Goal: Task Accomplishment & Management: Complete application form

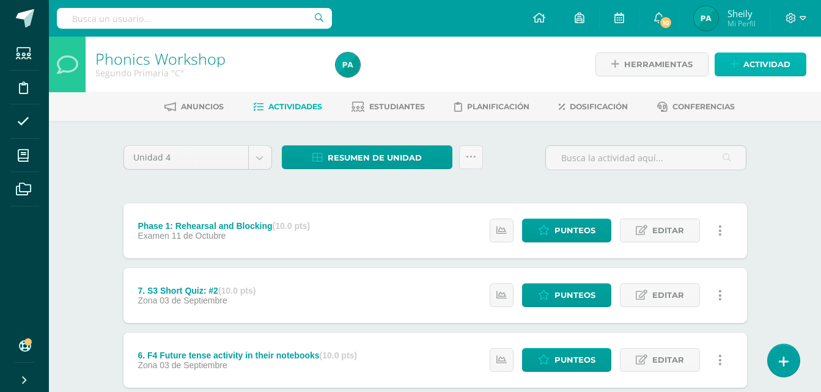
click at [764, 62] on span "Actividad" at bounding box center [766, 64] width 47 height 23
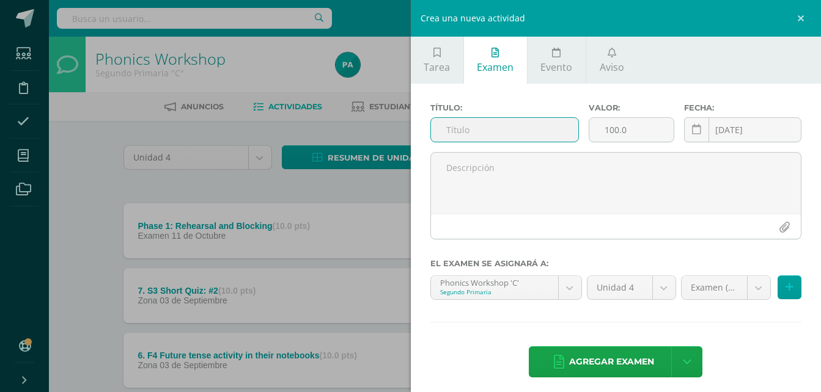
click at [520, 125] on input "text" at bounding box center [505, 130] width 148 height 24
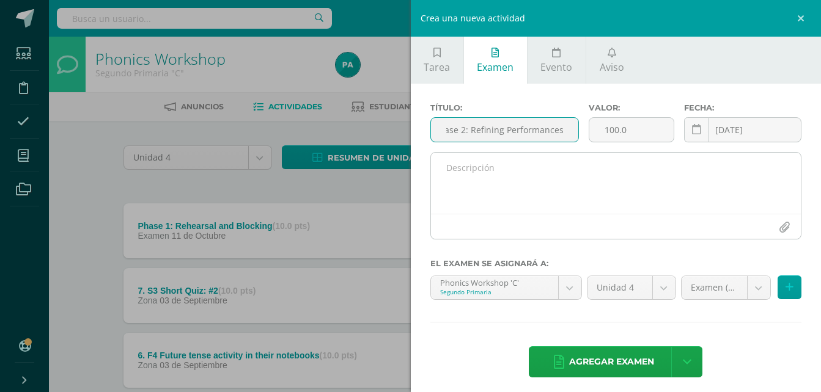
type input "Phase 2: Refining Performances"
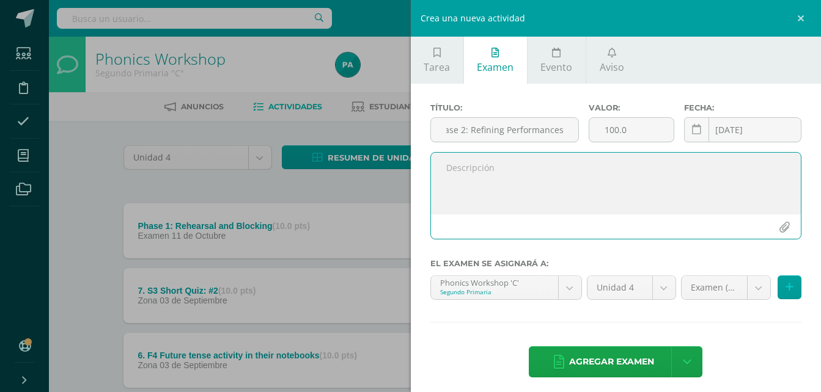
scroll to position [0, 0]
click at [567, 165] on textarea at bounding box center [616, 183] width 370 height 61
type textarea "Work in class."
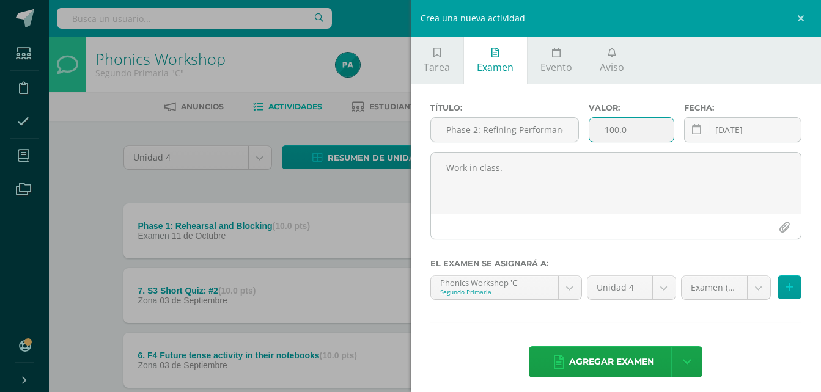
click at [631, 134] on input "100.0" at bounding box center [631, 130] width 84 height 24
type input "10"
click at [786, 284] on button at bounding box center [790, 288] width 24 height 24
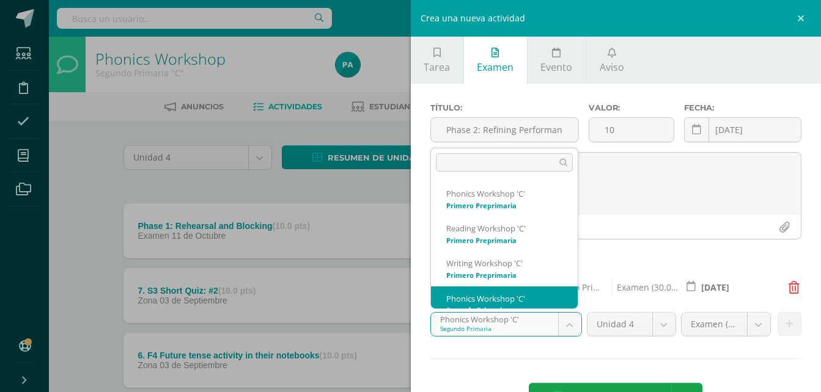
scroll to position [12, 0]
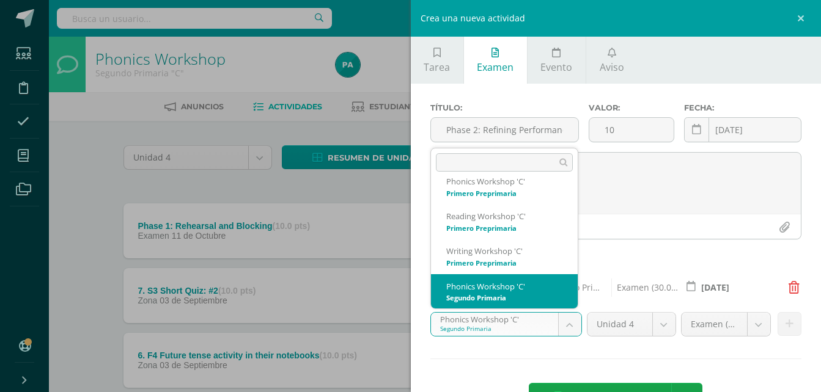
click at [567, 329] on body "Examen asignado exitosamente Estudiantes Disciplina Asistencia Mis cursos Archi…" at bounding box center [410, 396] width 821 height 793
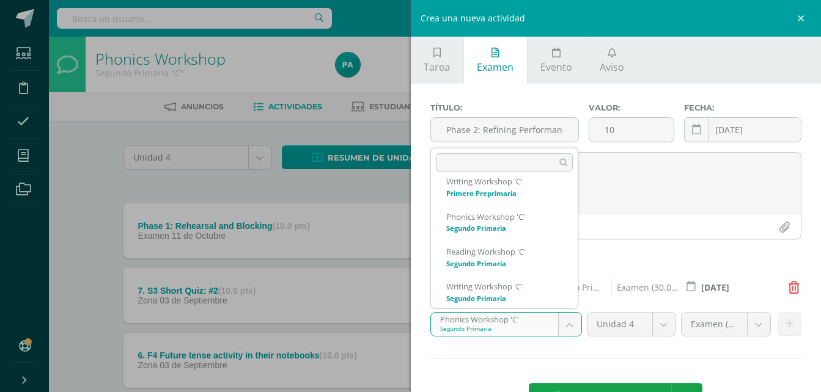
scroll to position [87, 0]
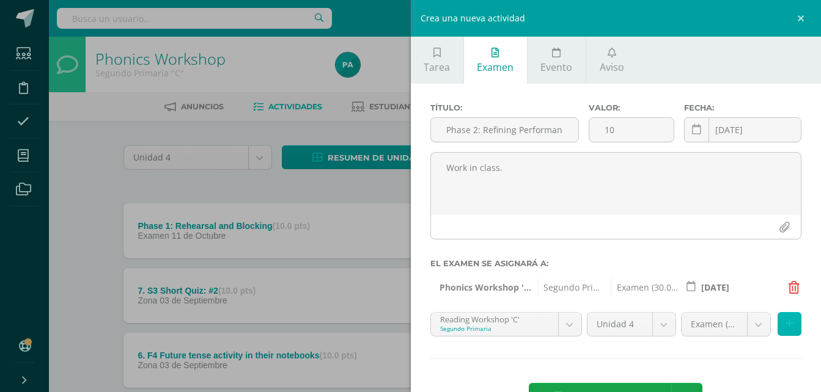
click at [785, 324] on icon at bounding box center [789, 324] width 8 height 10
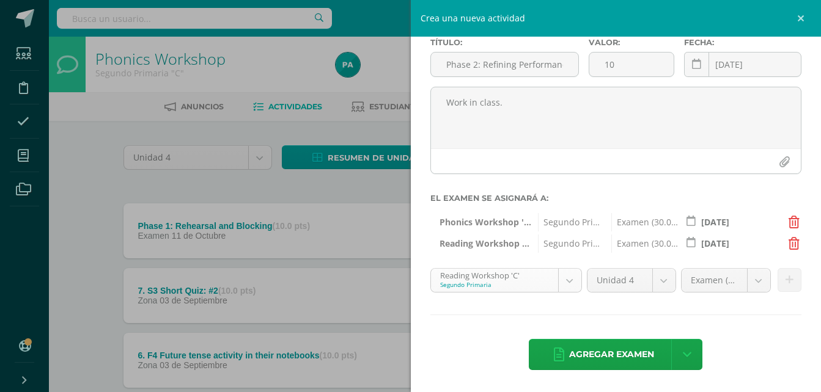
scroll to position [47, 0]
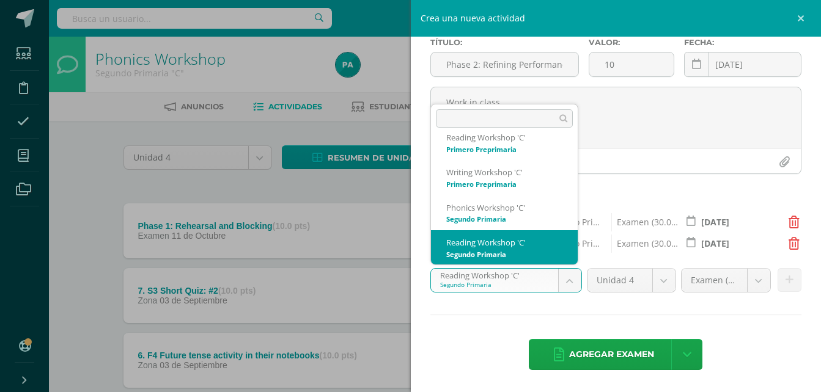
click at [568, 279] on body "Examen asignado exitosamente Estudiantes Disciplina Asistencia Mis cursos Archi…" at bounding box center [410, 396] width 821 height 793
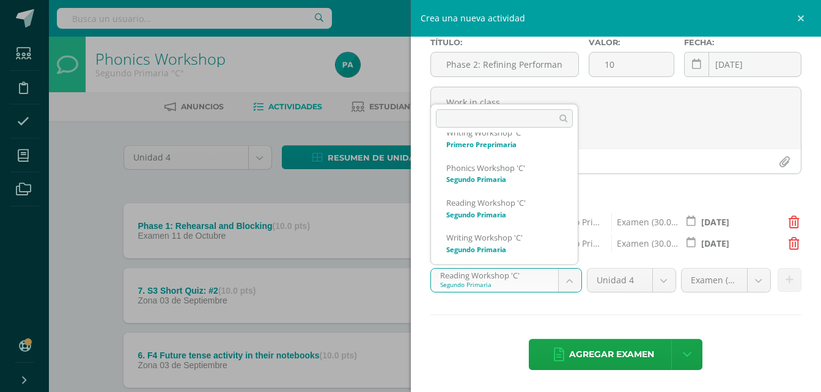
scroll to position [87, 0]
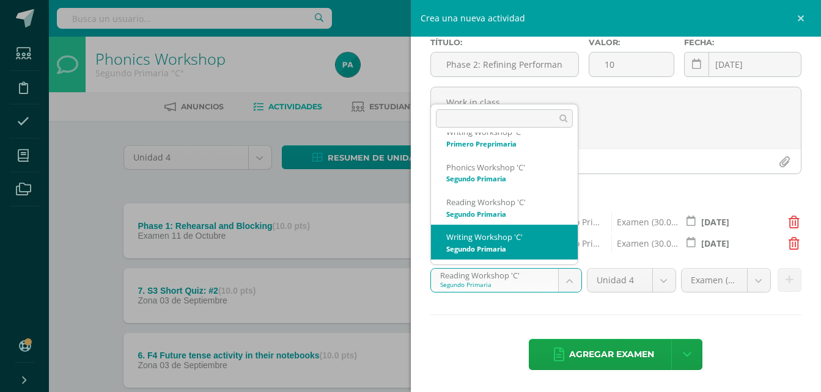
select select "28788"
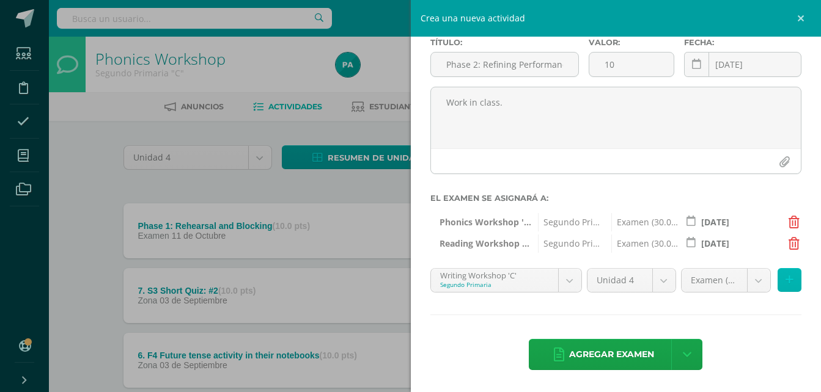
click at [785, 279] on icon at bounding box center [789, 280] width 8 height 10
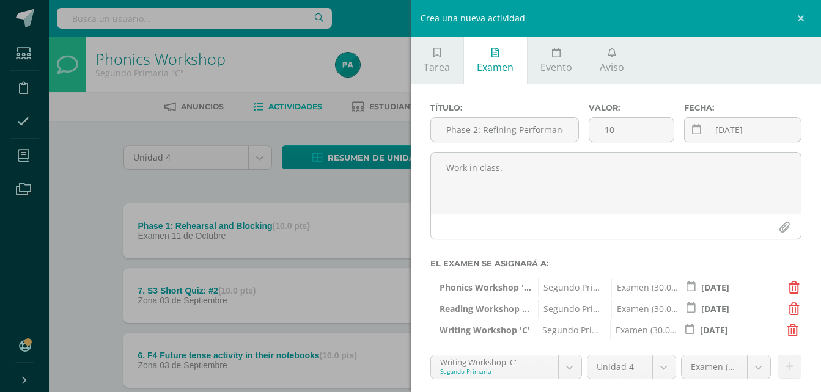
scroll to position [87, 0]
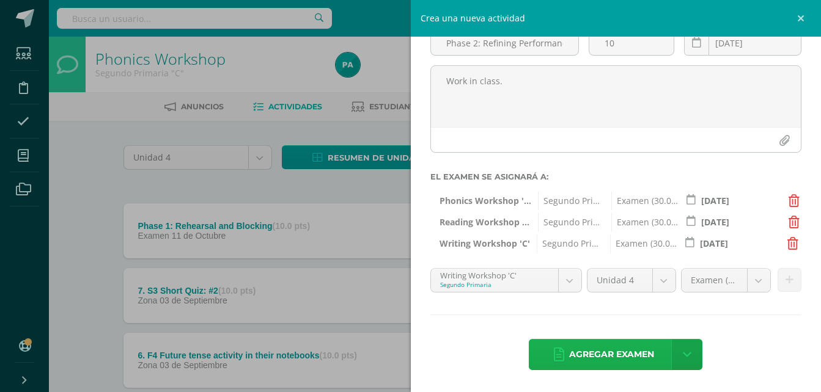
click at [628, 354] on span "Agregar examen" at bounding box center [611, 355] width 85 height 30
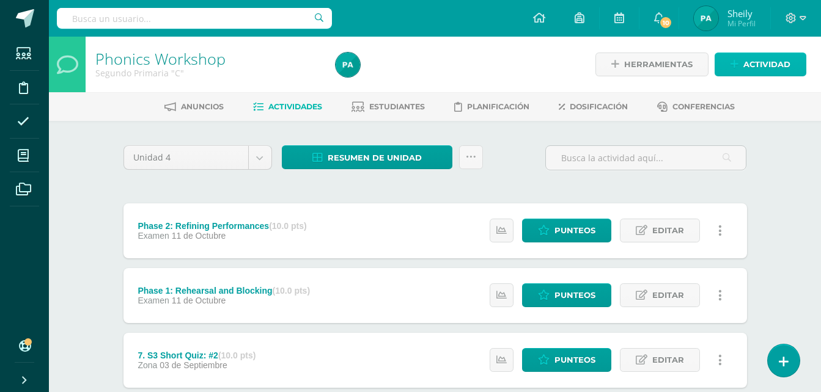
click at [774, 65] on span "Actividad" at bounding box center [766, 64] width 47 height 23
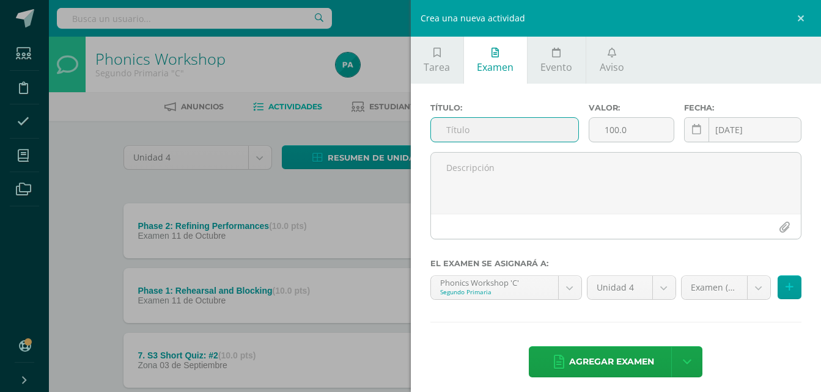
click at [506, 142] on input "text" at bounding box center [505, 130] width 148 height 24
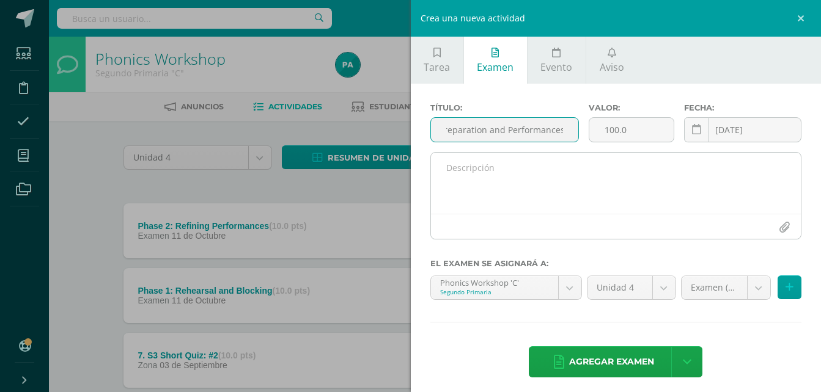
type input "Phase 3: Final Preparation and Performances"
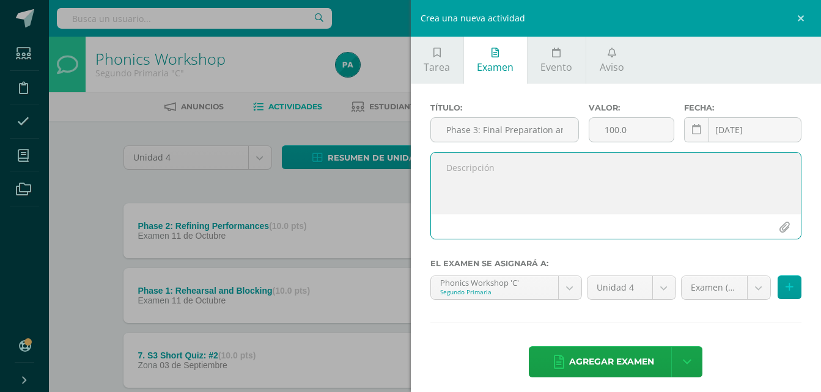
click at [505, 164] on textarea at bounding box center [616, 183] width 370 height 61
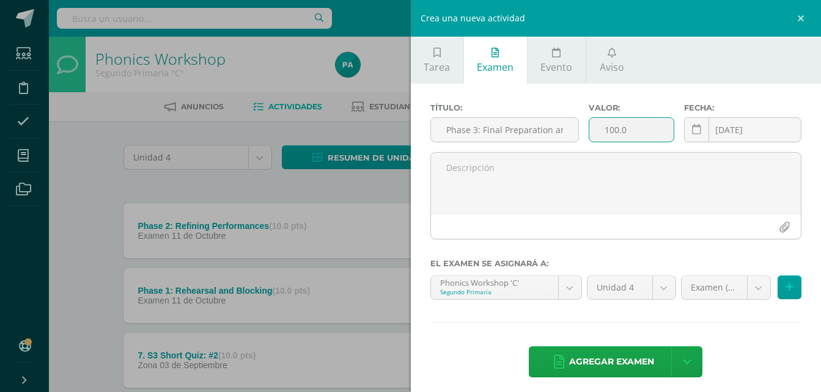
click at [634, 136] on input "100.0" at bounding box center [631, 130] width 84 height 24
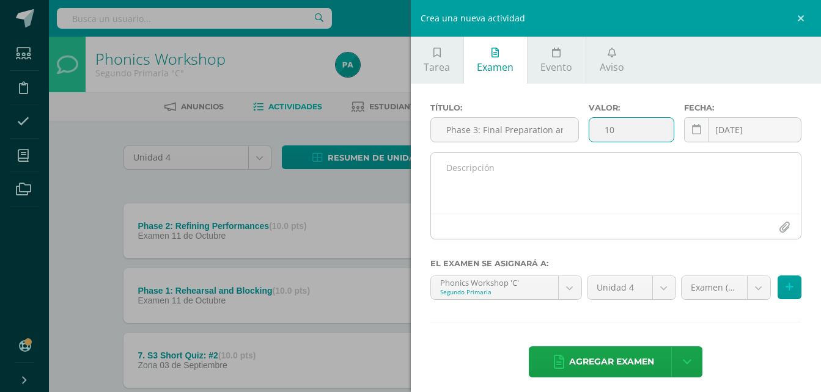
type input "10"
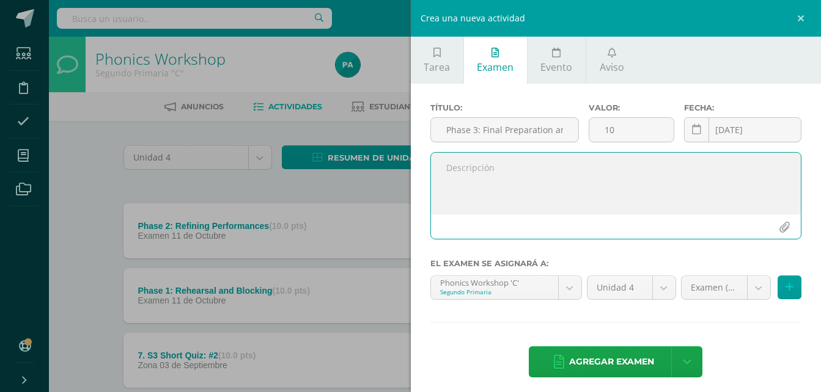
click at [579, 174] on textarea at bounding box center [616, 183] width 370 height 61
type textarea "Worl in class."
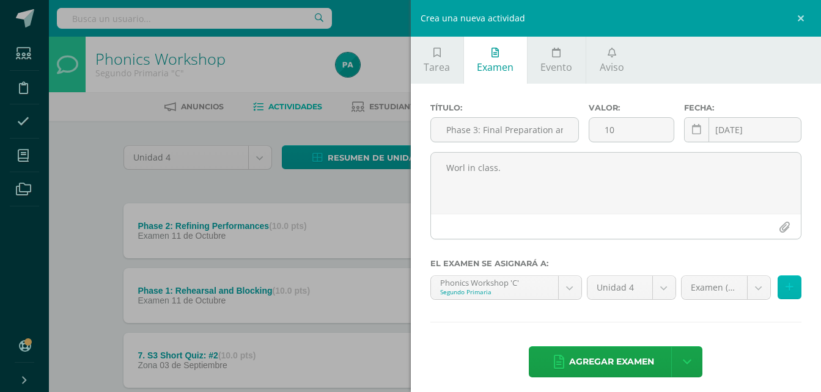
click at [785, 288] on icon at bounding box center [789, 287] width 8 height 10
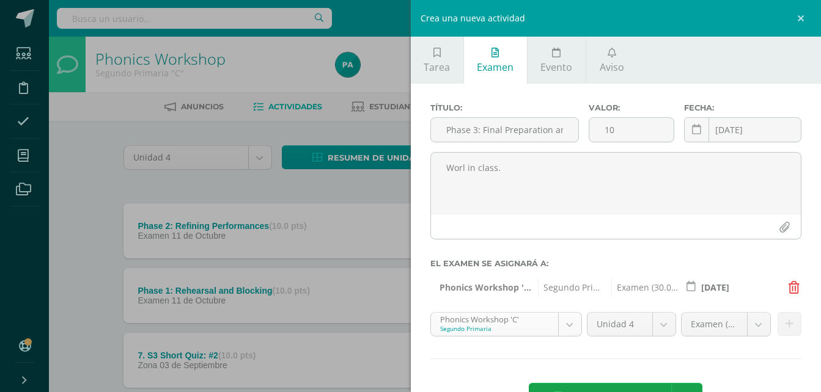
scroll to position [12, 0]
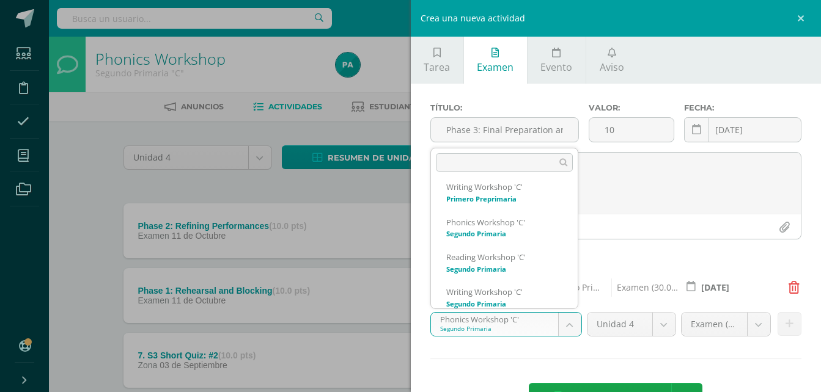
scroll to position [87, 0]
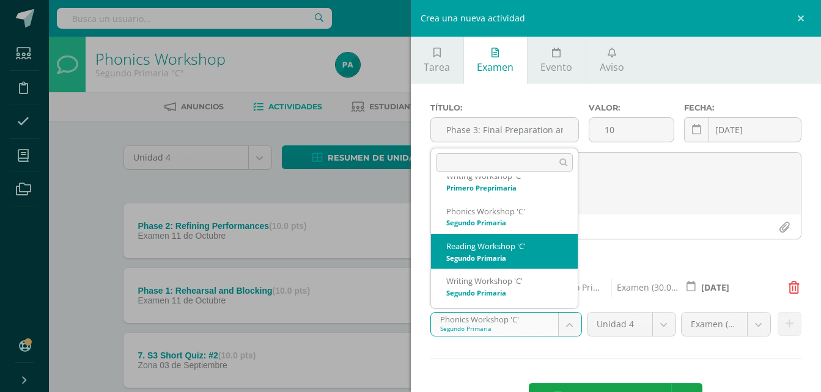
select select "28761"
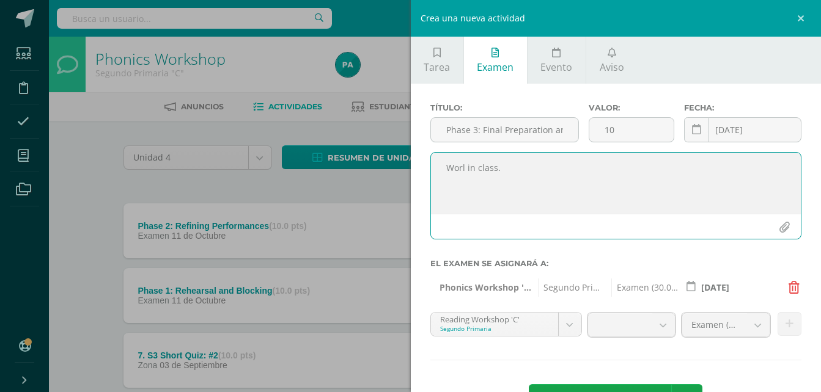
click at [527, 167] on textarea "Worl in class." at bounding box center [616, 183] width 370 height 61
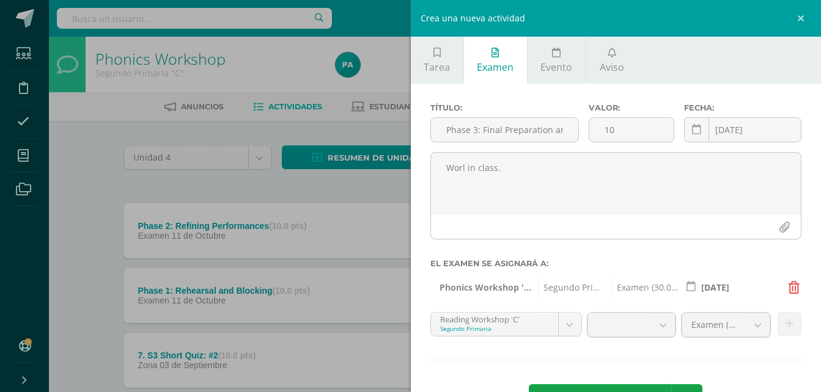
click at [726, 97] on div "Título: Phase 3: Final Preparation and Performances Valor: 10 Fecha: 2025-10-11…" at bounding box center [616, 261] width 411 height 354
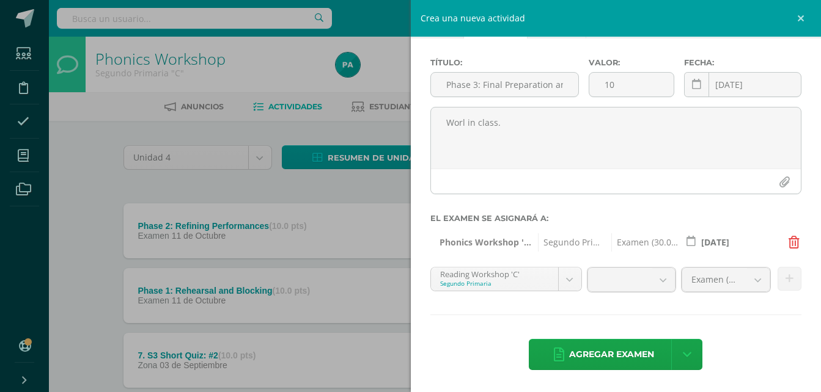
scroll to position [47, 0]
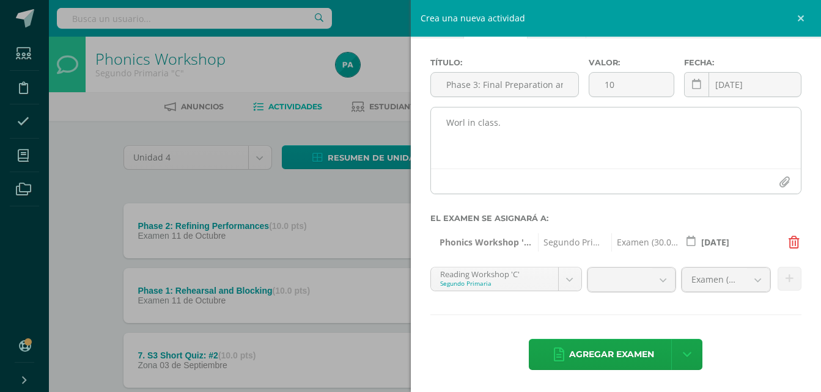
click at [544, 128] on textarea "Worl in class." at bounding box center [616, 138] width 370 height 61
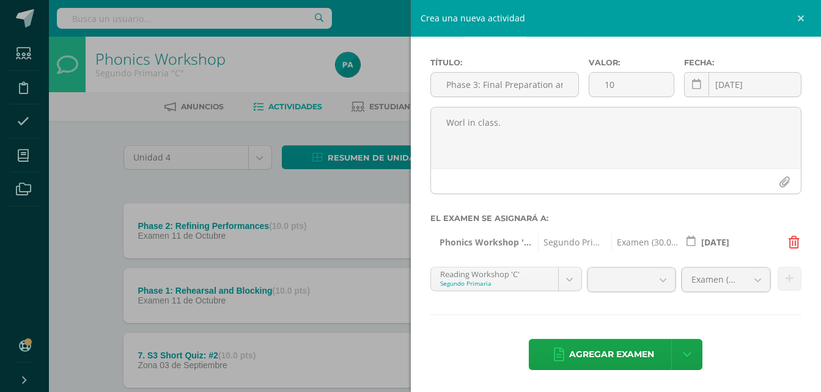
click at [783, 224] on form "Título: Phase 3: Final Preparation and Performances Valor: 10 Fecha: 2025-10-11…" at bounding box center [616, 153] width 372 height 191
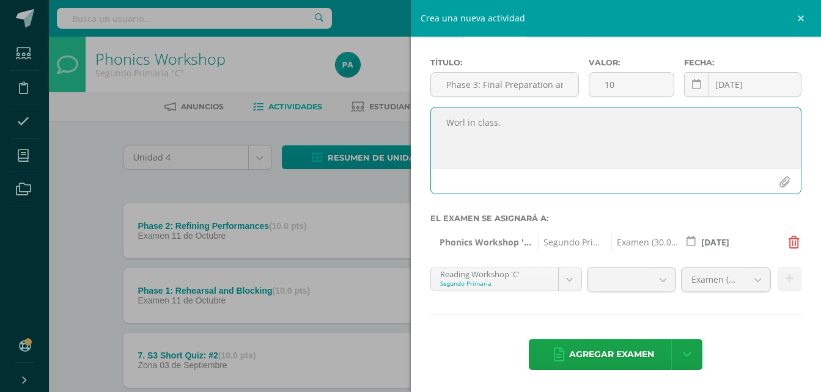
click at [598, 122] on textarea "Worl in class." at bounding box center [616, 138] width 370 height 61
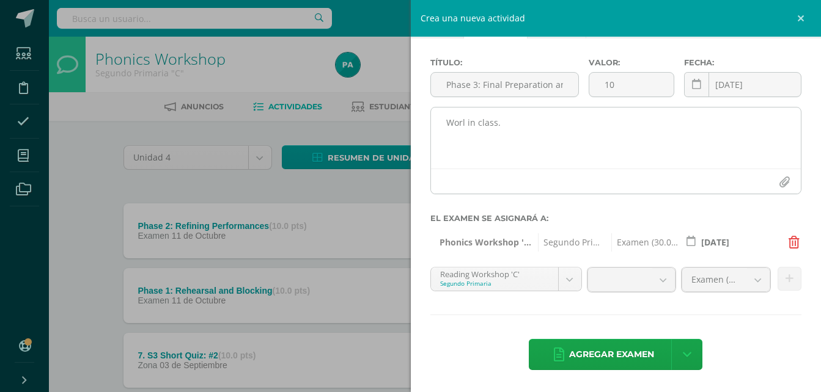
click at [465, 124] on textarea "Worl in class." at bounding box center [616, 138] width 370 height 61
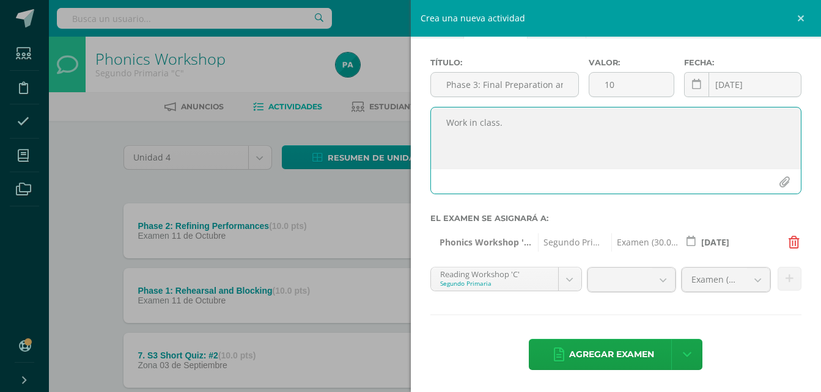
click at [529, 122] on textarea "Work in class." at bounding box center [616, 138] width 370 height 61
click at [657, 284] on b at bounding box center [663, 279] width 23 height 23
type textarea "Work in class."
click at [727, 136] on textarea "Work in class." at bounding box center [616, 138] width 370 height 61
click at [771, 219] on label "El examen se asignará a:" at bounding box center [616, 218] width 372 height 9
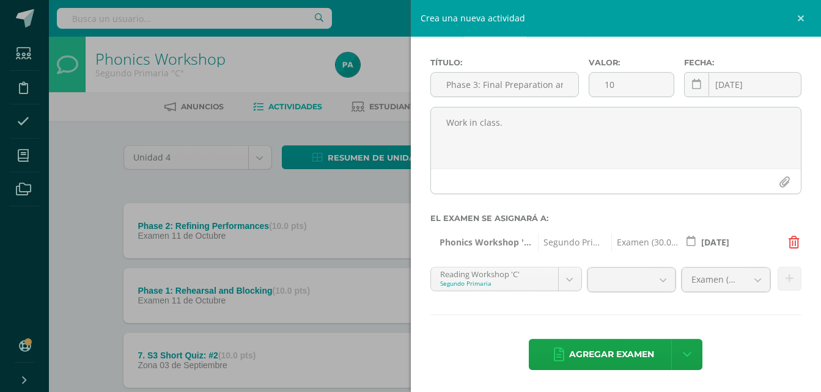
click at [681, 215] on label "El examen se asignará a:" at bounding box center [616, 218] width 372 height 9
click at [800, 12] on link at bounding box center [802, 18] width 37 height 37
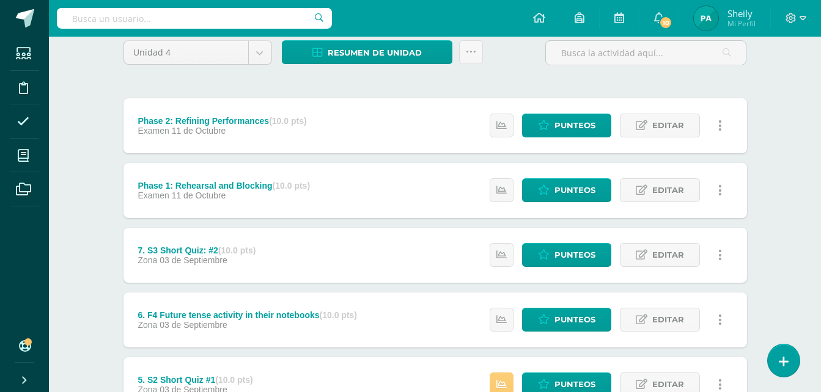
scroll to position [0, 0]
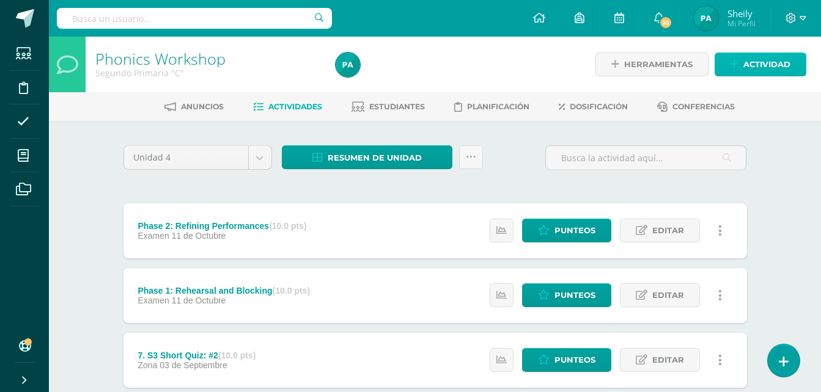
click at [728, 68] on link "Actividad" at bounding box center [761, 65] width 92 height 24
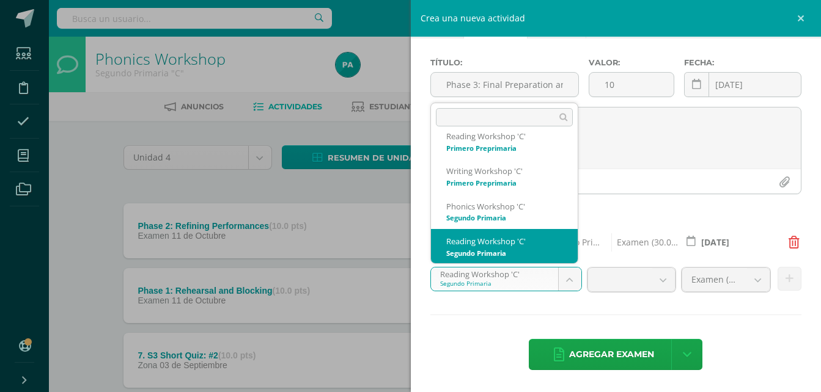
scroll to position [47, 0]
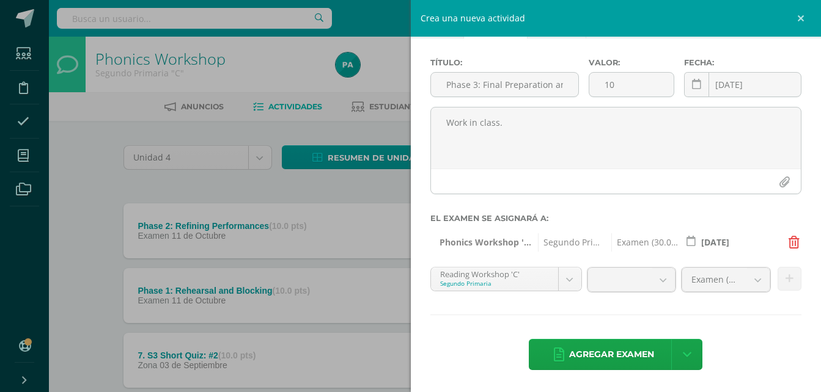
click at [800, 21] on link at bounding box center [802, 18] width 37 height 37
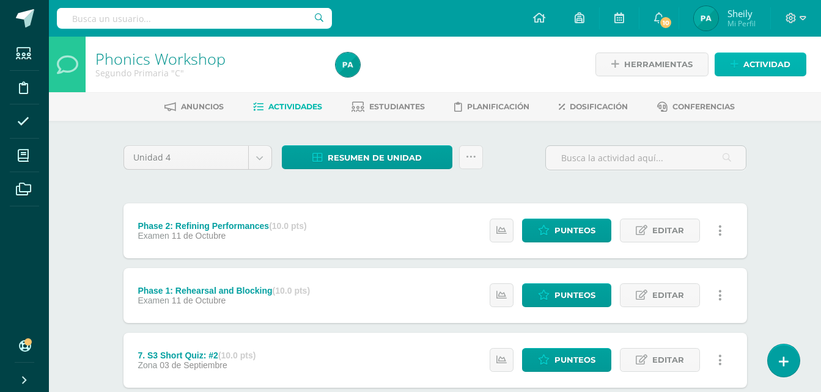
click at [756, 61] on span "Actividad" at bounding box center [766, 64] width 47 height 23
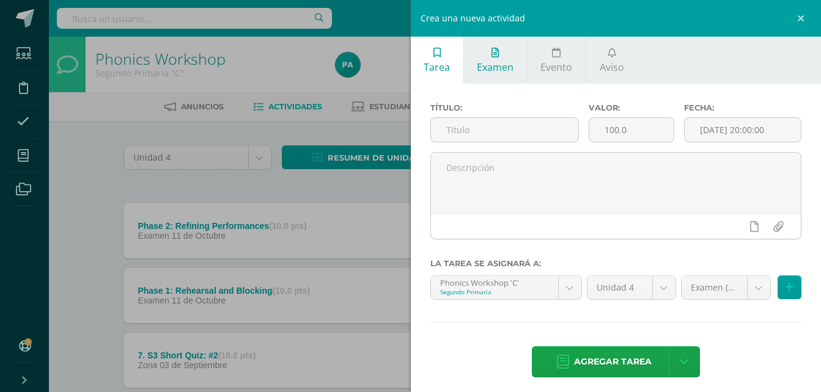
click at [513, 68] on link "Examen" at bounding box center [495, 60] width 63 height 47
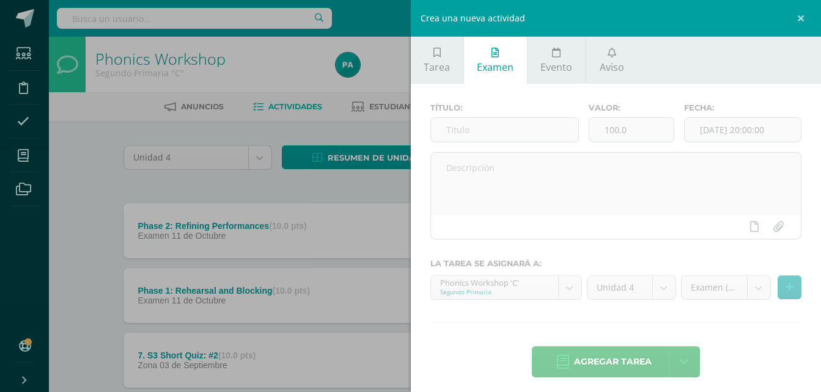
scroll to position [7, 0]
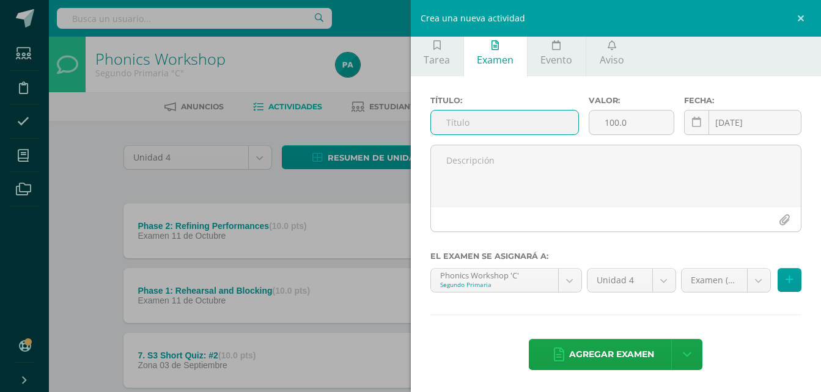
click at [512, 123] on input "text" at bounding box center [505, 123] width 148 height 24
click at [511, 123] on input "text" at bounding box center [505, 123] width 148 height 24
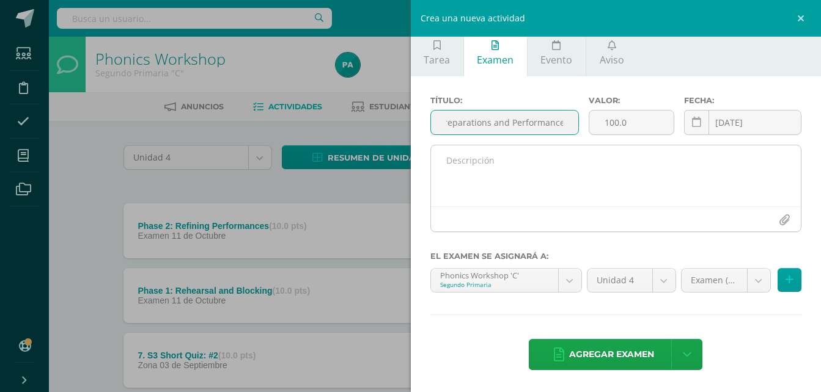
type input "Phase 3: Final Preparations and Performance"
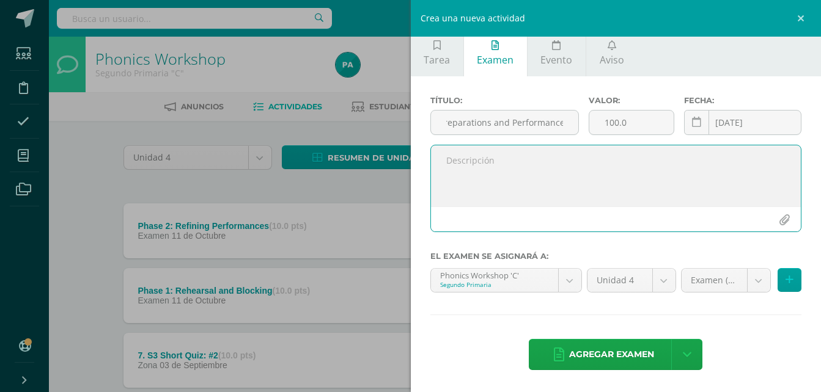
scroll to position [0, 0]
click at [522, 151] on textarea at bounding box center [616, 175] width 370 height 61
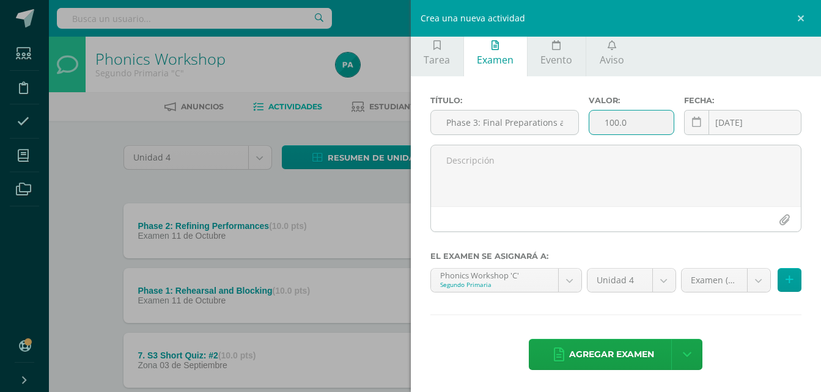
click at [634, 127] on input "100.0" at bounding box center [631, 123] width 84 height 24
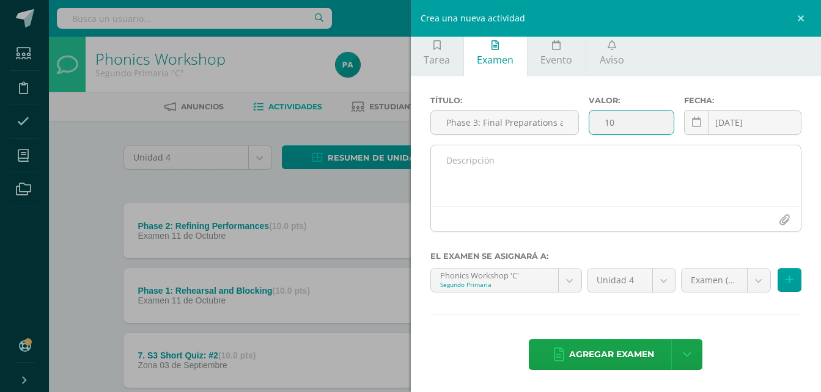
type input "10"
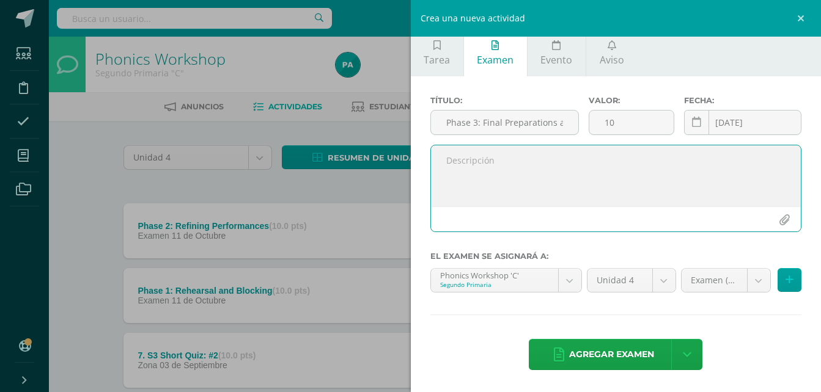
click at [553, 172] on textarea at bounding box center [616, 175] width 370 height 61
type textarea "Work in class"
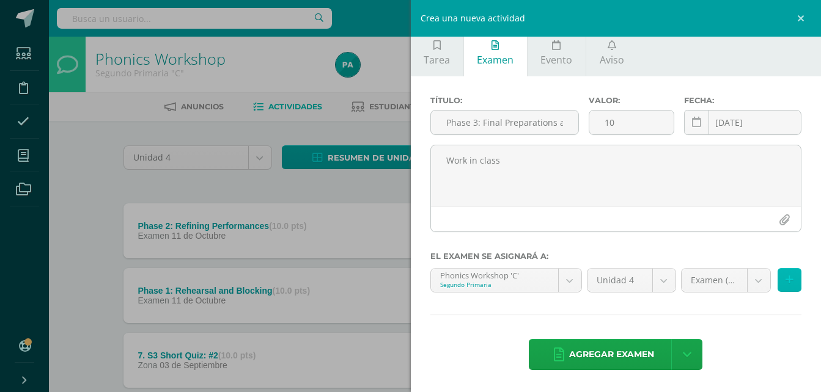
click at [778, 273] on button at bounding box center [790, 280] width 24 height 24
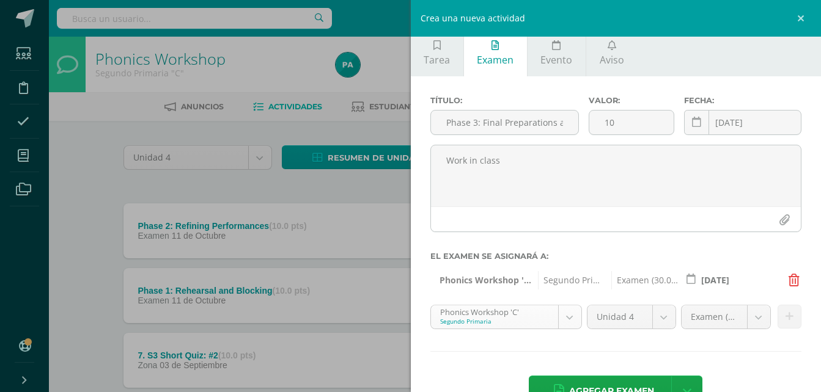
scroll to position [12, 0]
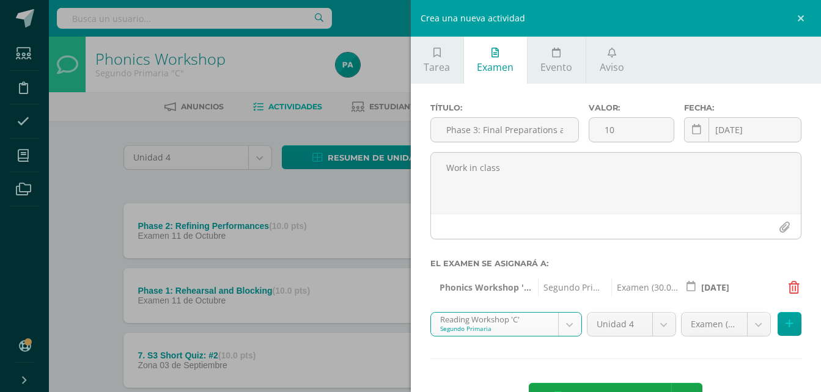
scroll to position [44, 0]
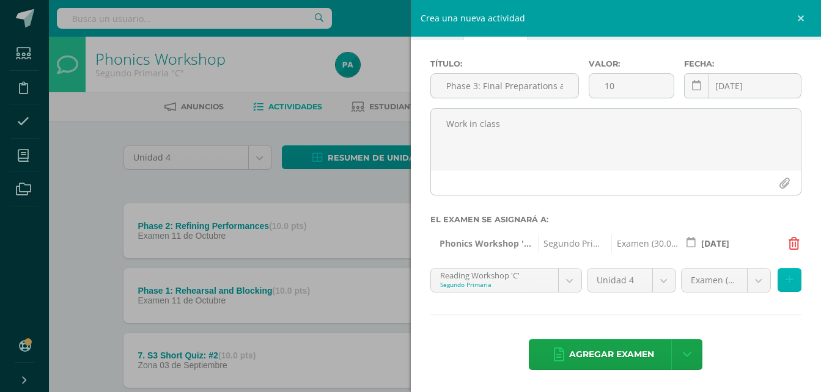
click at [785, 279] on icon at bounding box center [789, 280] width 8 height 10
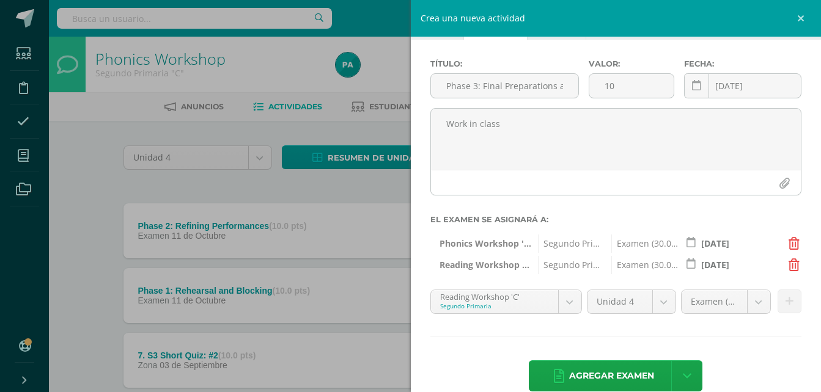
scroll to position [47, 0]
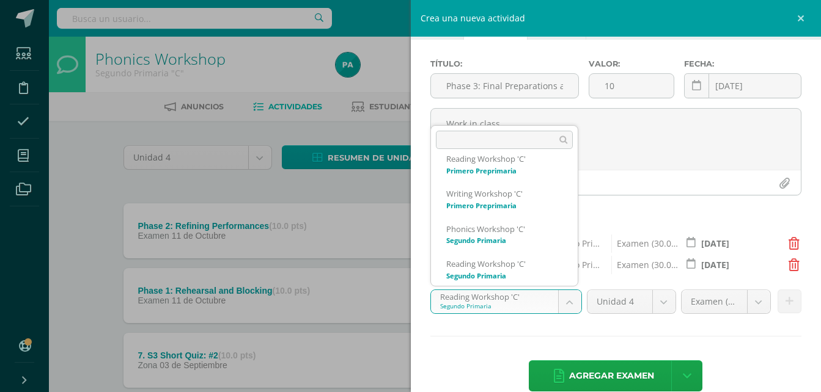
scroll to position [87, 0]
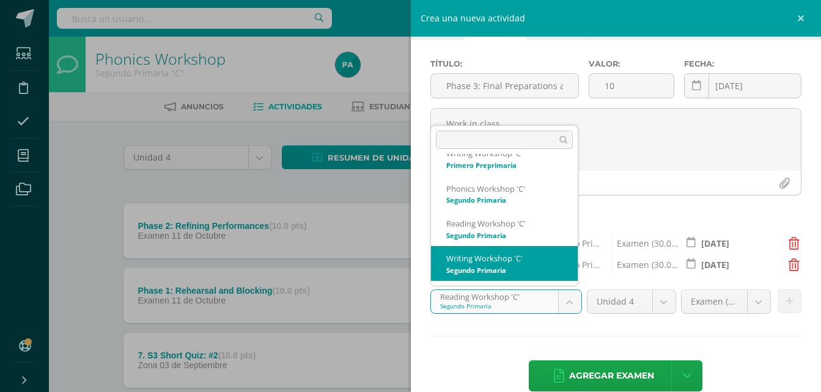
select select "28788"
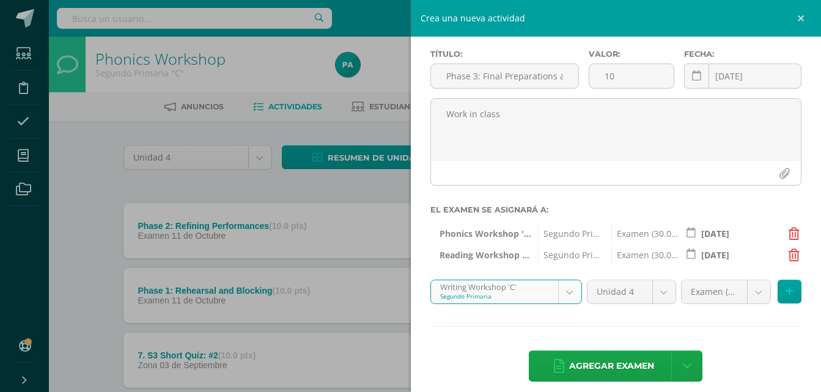
scroll to position [65, 0]
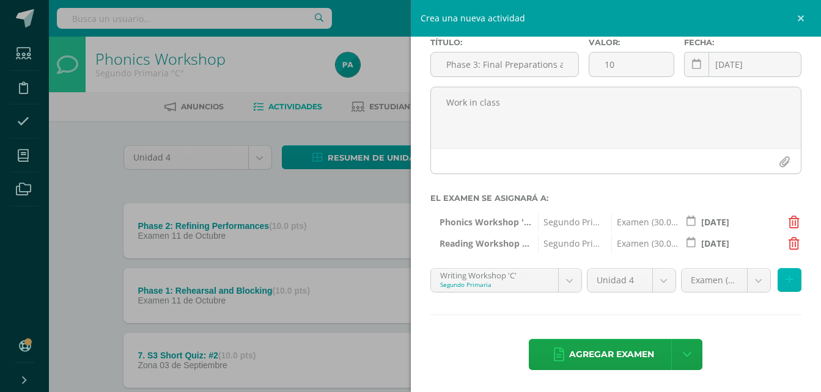
click at [785, 283] on icon at bounding box center [789, 280] width 8 height 10
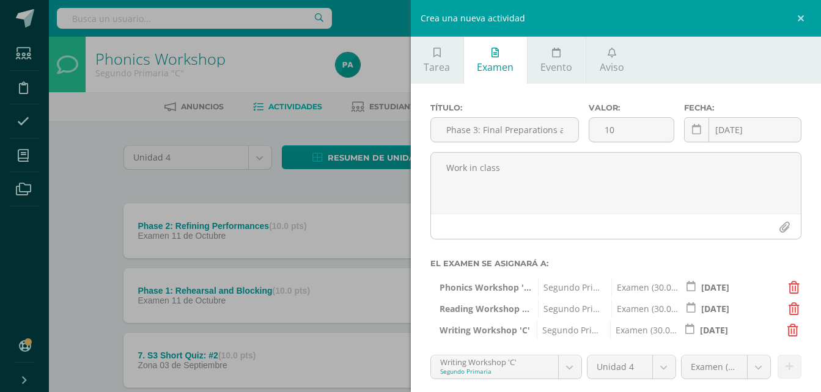
scroll to position [7, 0]
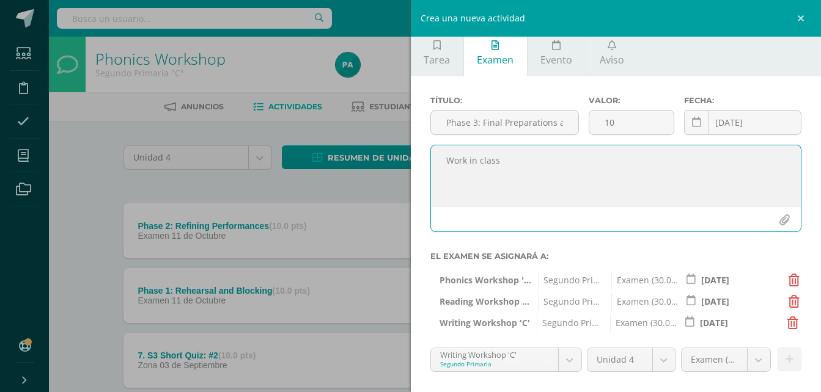
click at [579, 151] on textarea "Work in class" at bounding box center [616, 175] width 370 height 61
type textarea "Work in class."
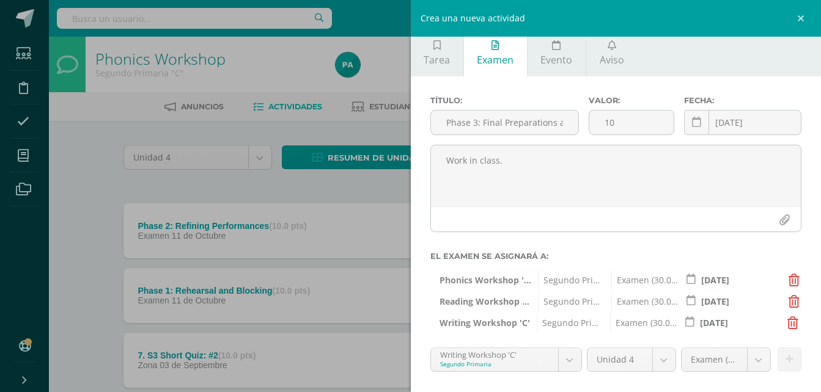
click at [796, 87] on div "Título: Phase 3: Final Preparations and Performance Valor: 10 Fecha: 2025-10-11…" at bounding box center [616, 273] width 411 height 395
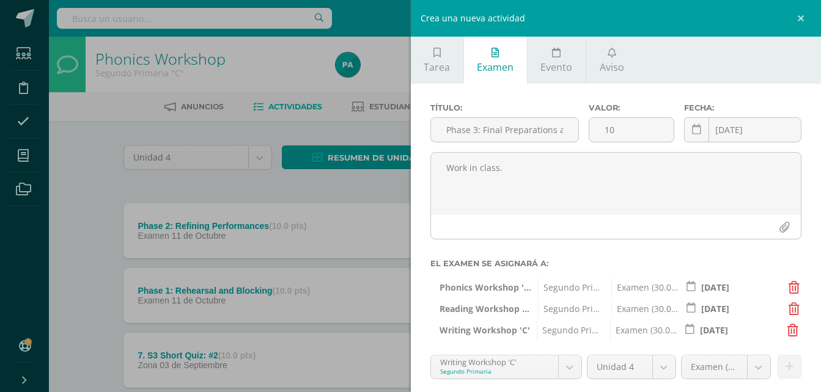
scroll to position [87, 0]
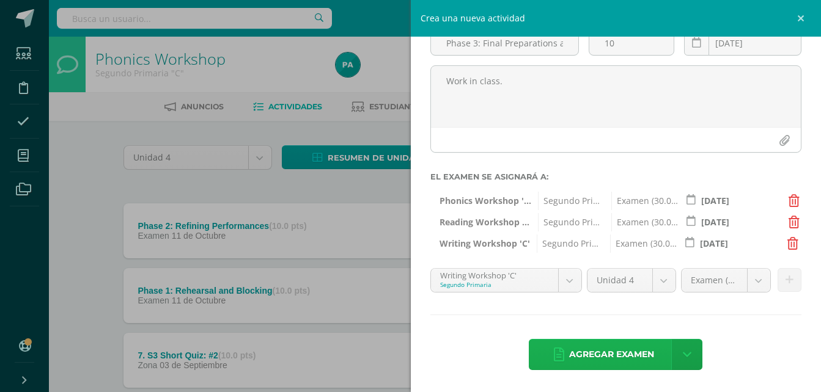
click at [606, 356] on span "Agregar examen" at bounding box center [611, 355] width 85 height 30
